Goal: Information Seeking & Learning: Learn about a topic

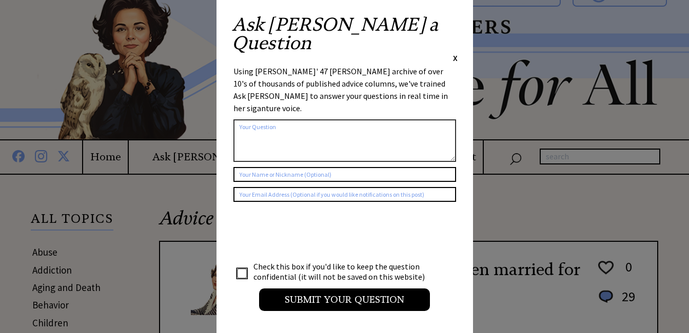
scroll to position [21, 0]
click at [455, 53] on span "X" at bounding box center [455, 58] width 5 height 10
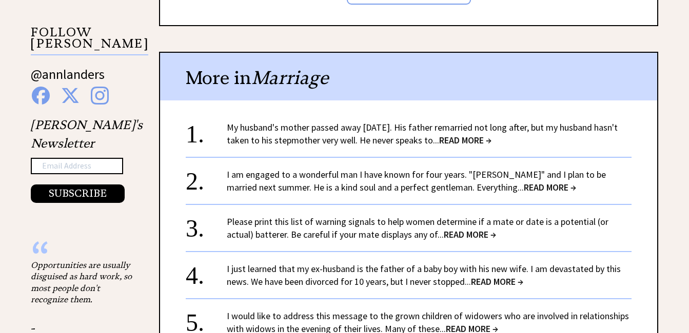
scroll to position [1046, 0]
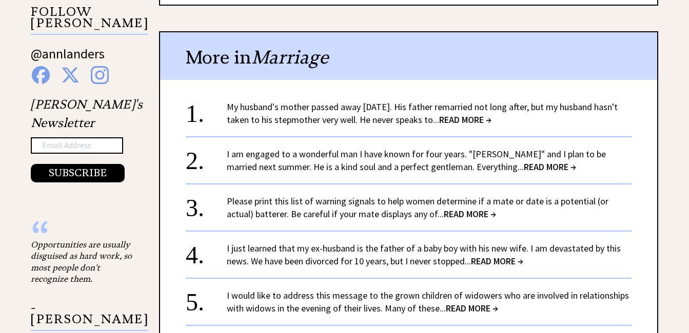
click at [444, 214] on span "READ MORE →" at bounding box center [470, 214] width 52 height 12
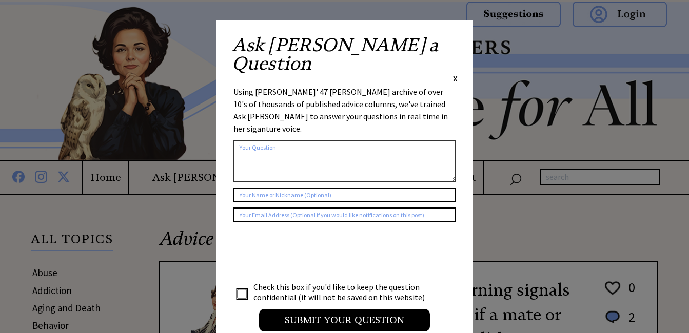
click at [456, 73] on span "X" at bounding box center [455, 78] width 5 height 10
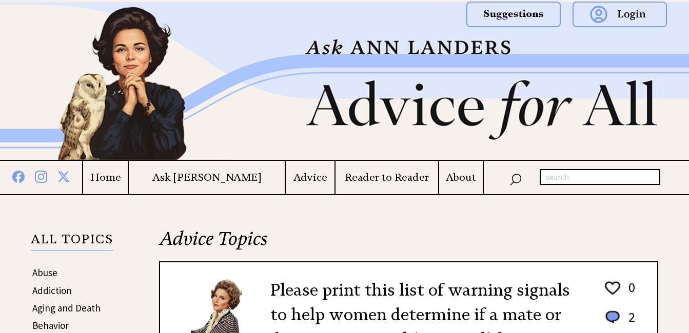
drag, startPoint x: 456, startPoint y: 40, endPoint x: 683, endPoint y: 129, distance: 243.5
click at [683, 129] on img at bounding box center [344, 81] width 689 height 158
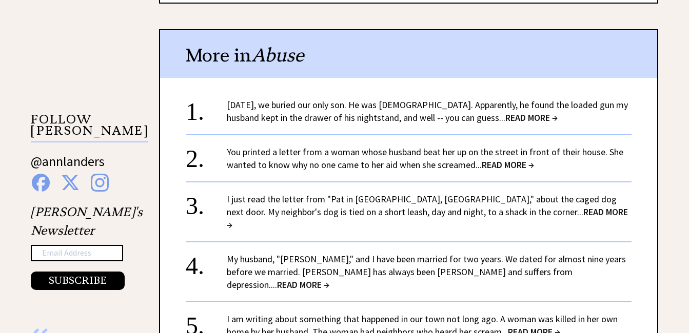
scroll to position [1019, 0]
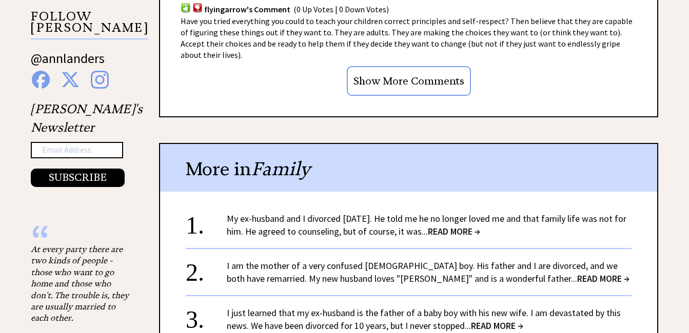
scroll to position [1046, 0]
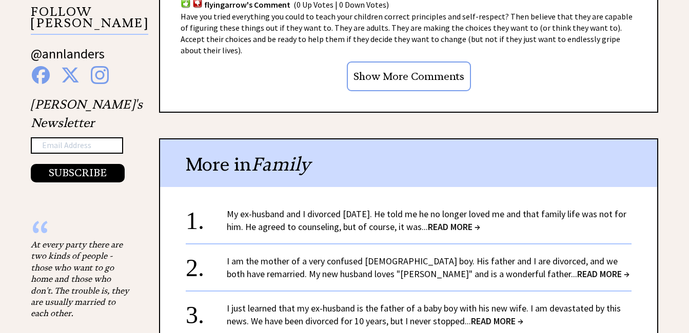
click at [460, 221] on span "READ MORE →" at bounding box center [454, 227] width 52 height 12
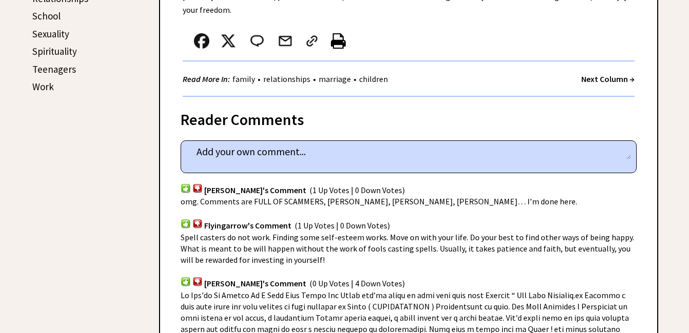
scroll to position [492, 0]
